Goal: Task Accomplishment & Management: Manage account settings

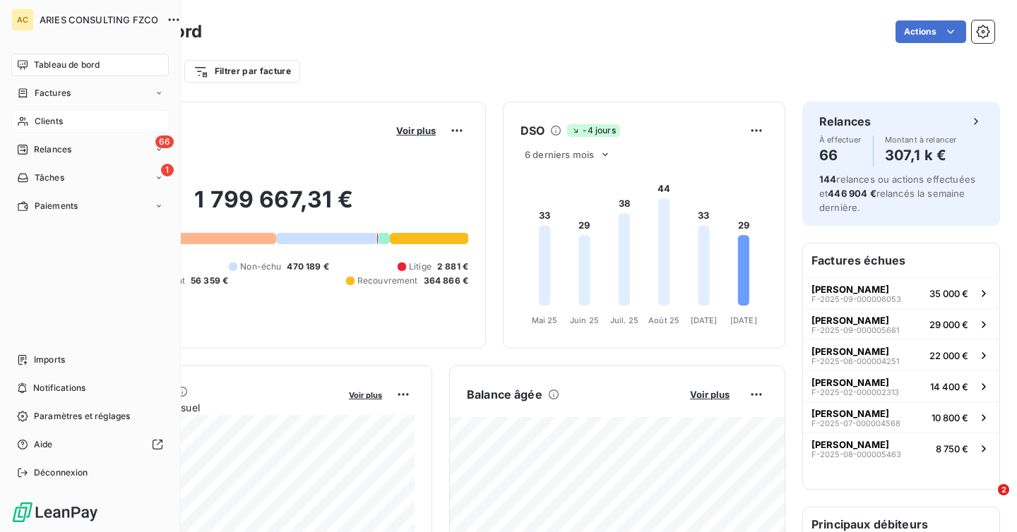
click at [51, 124] on span "Clients" at bounding box center [49, 121] width 28 height 13
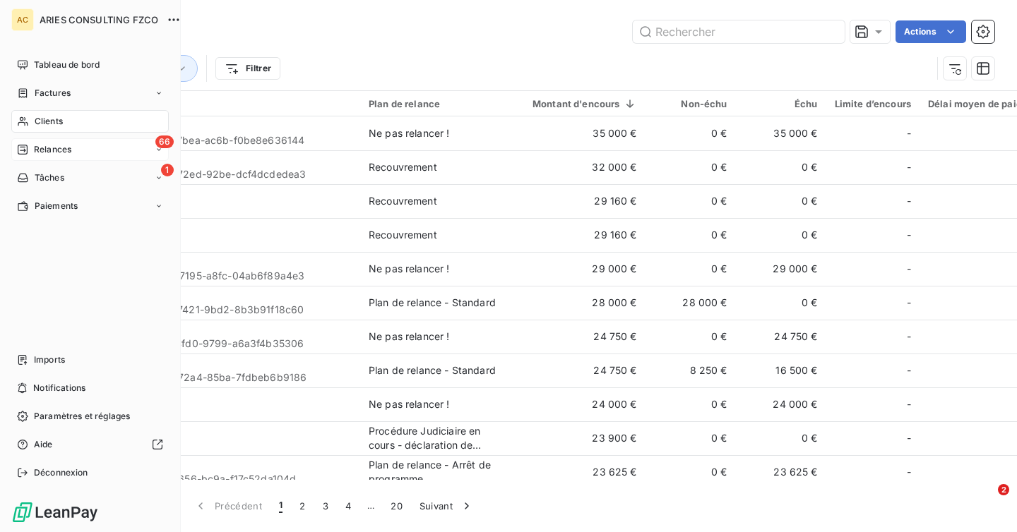
click at [43, 145] on span "Relances" at bounding box center [52, 149] width 37 height 13
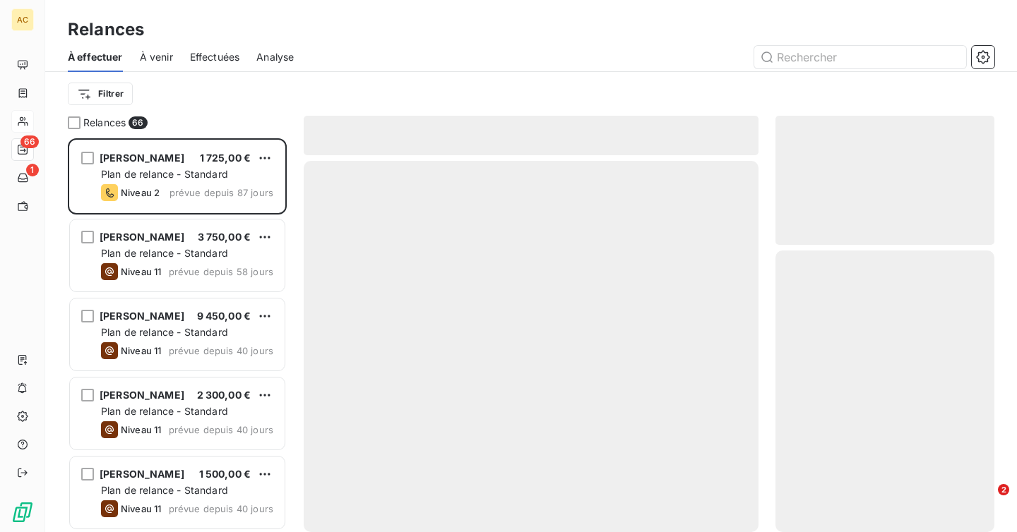
scroll to position [394, 219]
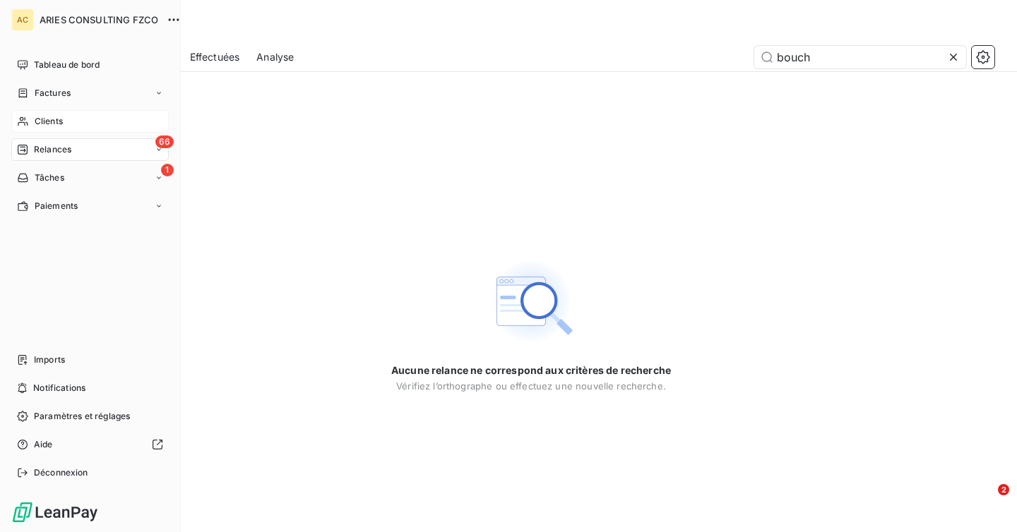
type input "bouch"
click at [32, 125] on div "Clients" at bounding box center [89, 121] width 157 height 23
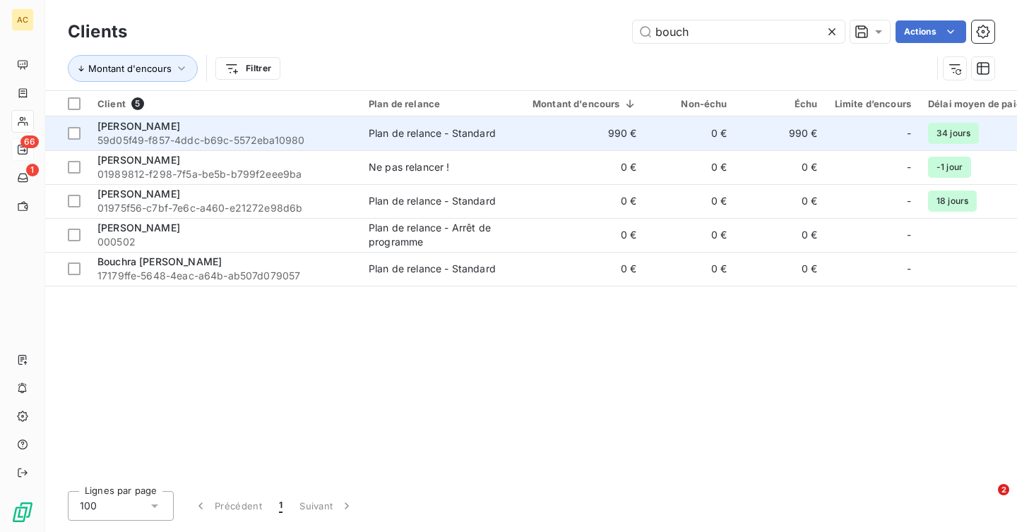
type input "bouch"
click at [334, 144] on span "59d05f49-f857-4ddc-b69c-5572eba10980" at bounding box center [224, 140] width 254 height 14
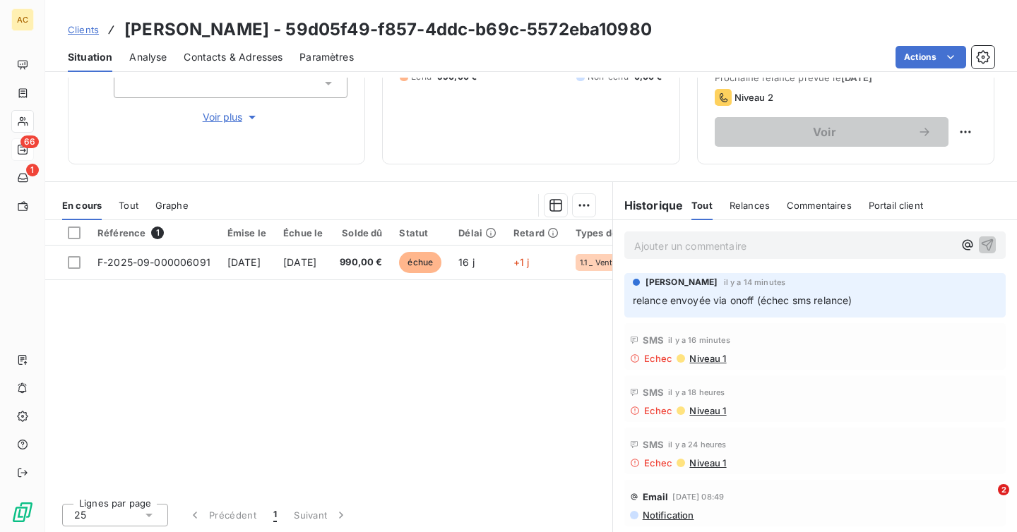
scroll to position [191, 0]
click at [700, 357] on span "Niveau 1" at bounding box center [707, 356] width 38 height 11
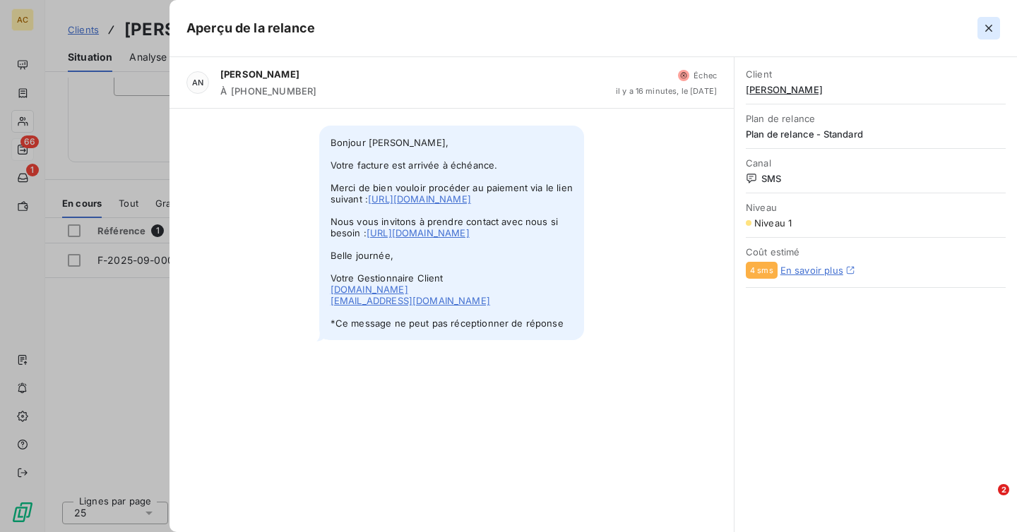
click at [987, 28] on icon "button" at bounding box center [989, 28] width 14 height 14
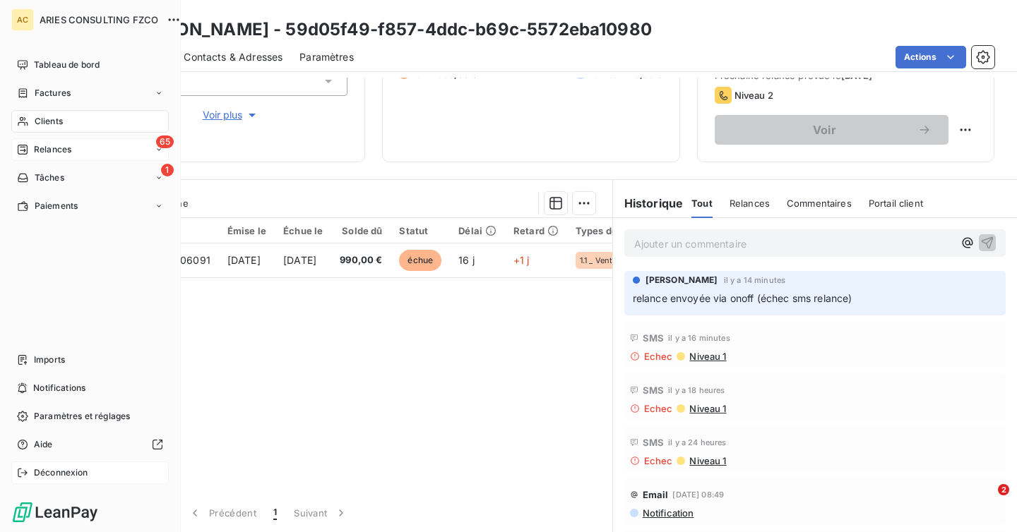
click at [76, 474] on span "Déconnexion" at bounding box center [61, 473] width 54 height 13
